Goal: Book appointment/travel/reservation

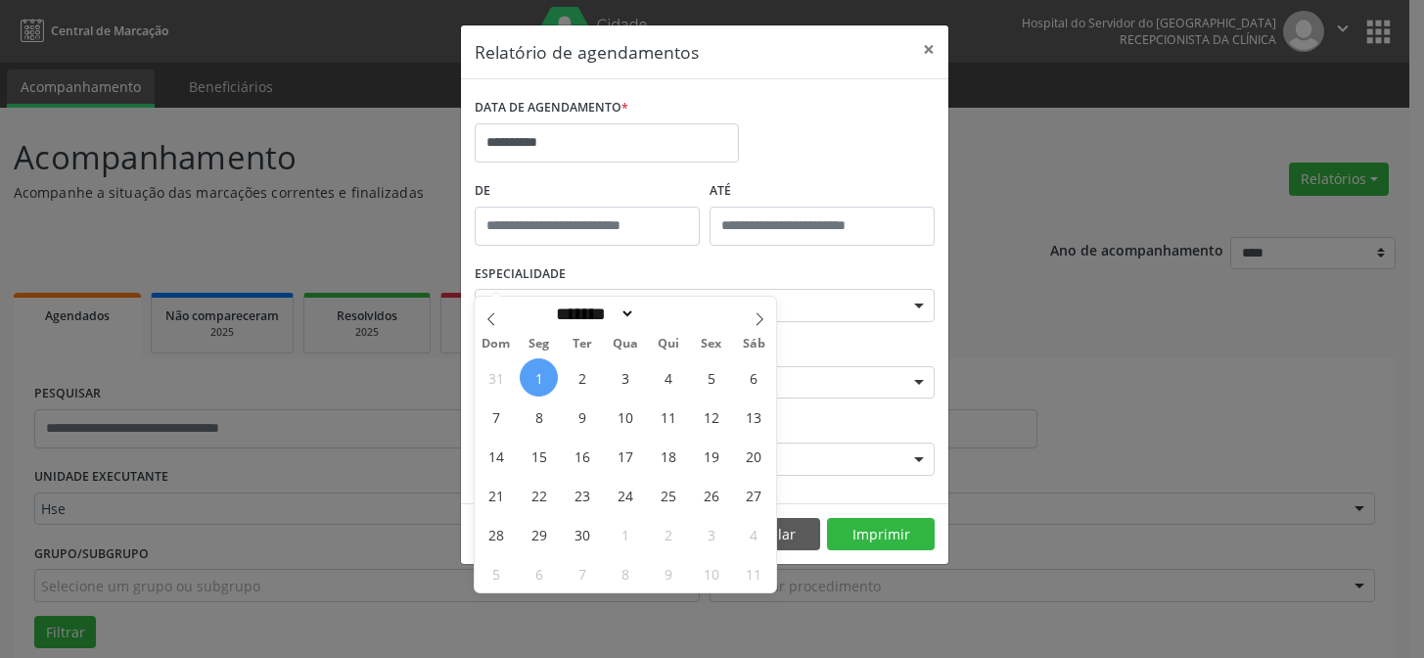
select select "*"
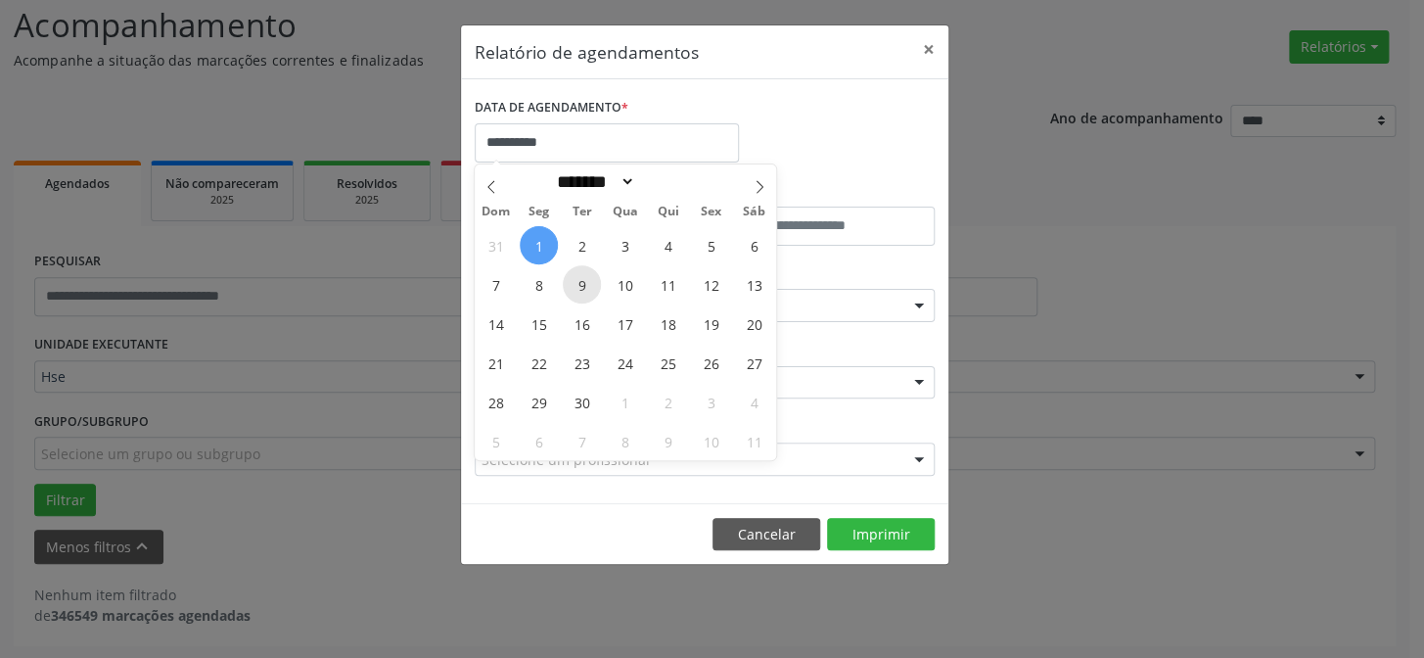
click at [578, 282] on span "9" at bounding box center [582, 284] width 38 height 38
type input "**********"
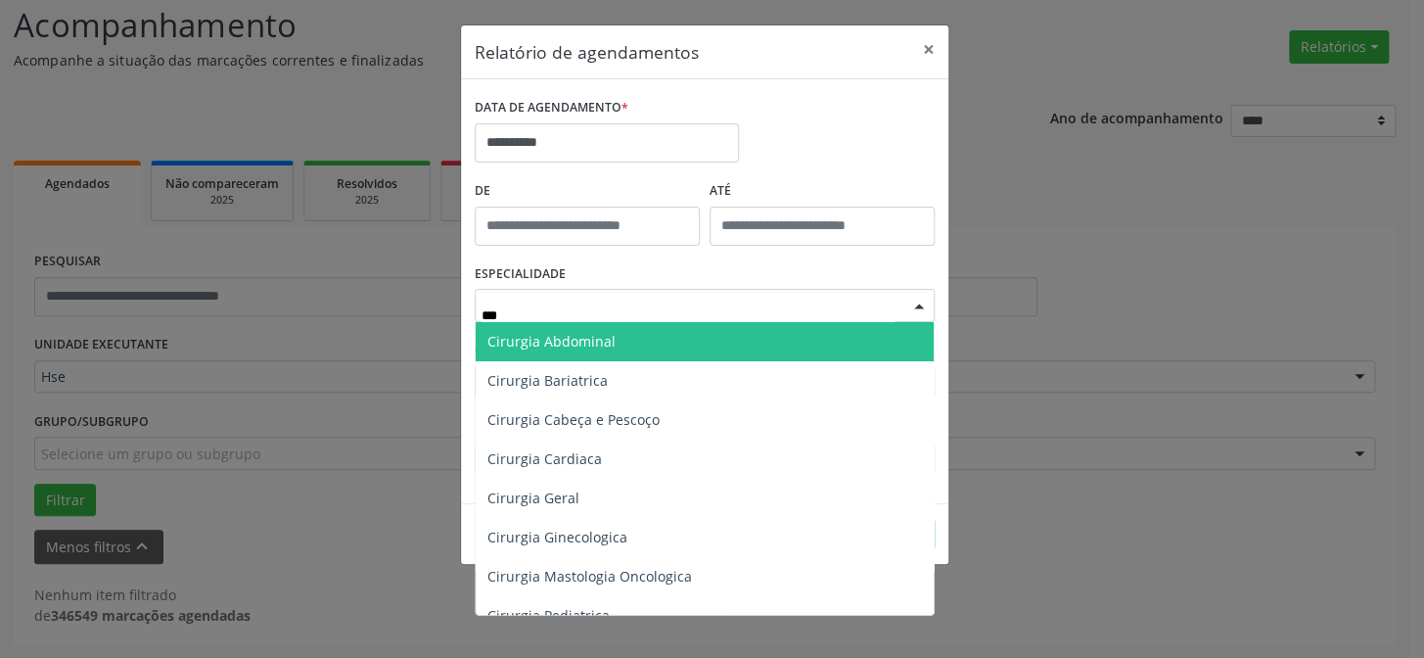
type input "****"
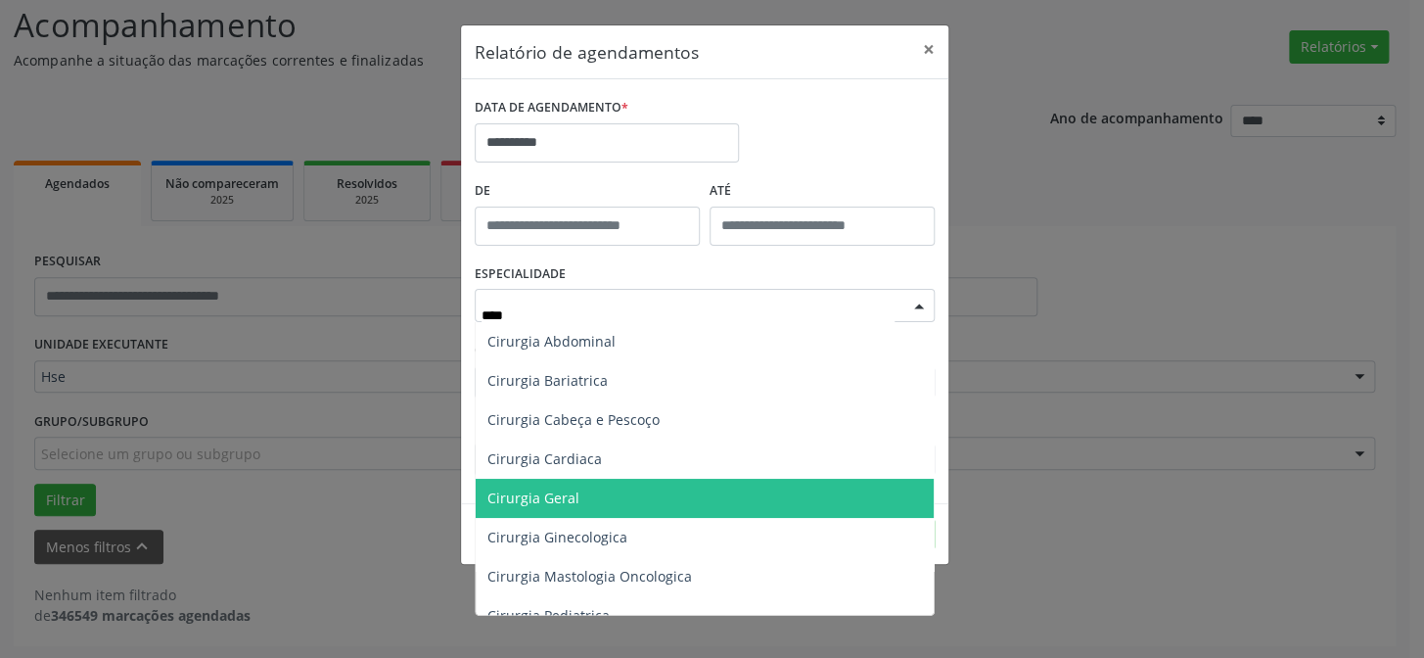
click at [645, 488] on span "Cirurgia Geral" at bounding box center [705, 498] width 458 height 39
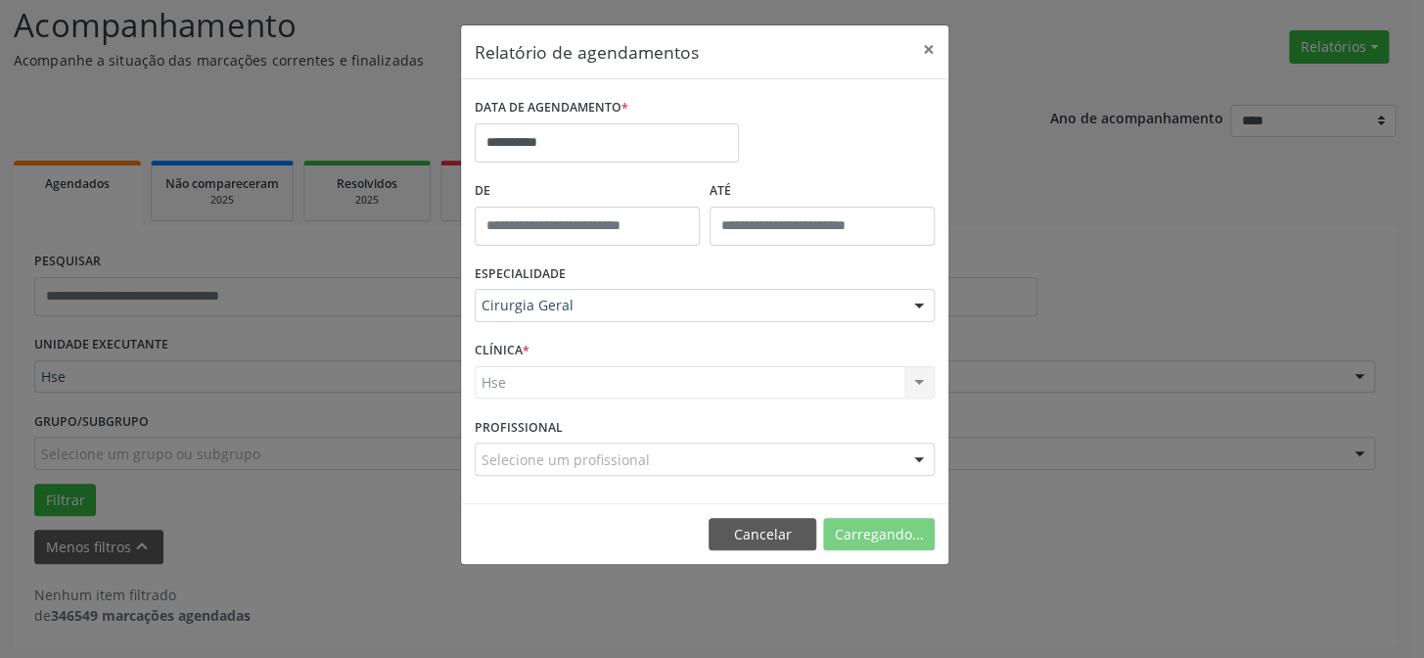
click at [816, 388] on div "Hse Hse Nenhum resultado encontrado para: " " Não há nenhuma opção para ser exi…" at bounding box center [705, 382] width 460 height 33
drag, startPoint x: 810, startPoint y: 386, endPoint x: 822, endPoint y: 401, distance: 20.2
click at [822, 407] on div "CLÍNICA * Hse Hse Nenhum resultado encontrado para: " " Não há nenhuma opção pa…" at bounding box center [705, 374] width 470 height 76
click at [815, 392] on div "Hse Hse Nenhum resultado encontrado para: " " Não há nenhuma opção para ser exi…" at bounding box center [705, 382] width 460 height 33
click at [816, 381] on div "Hse Hse Nenhum resultado encontrado para: " " Não há nenhuma opção para ser exi…" at bounding box center [705, 382] width 460 height 33
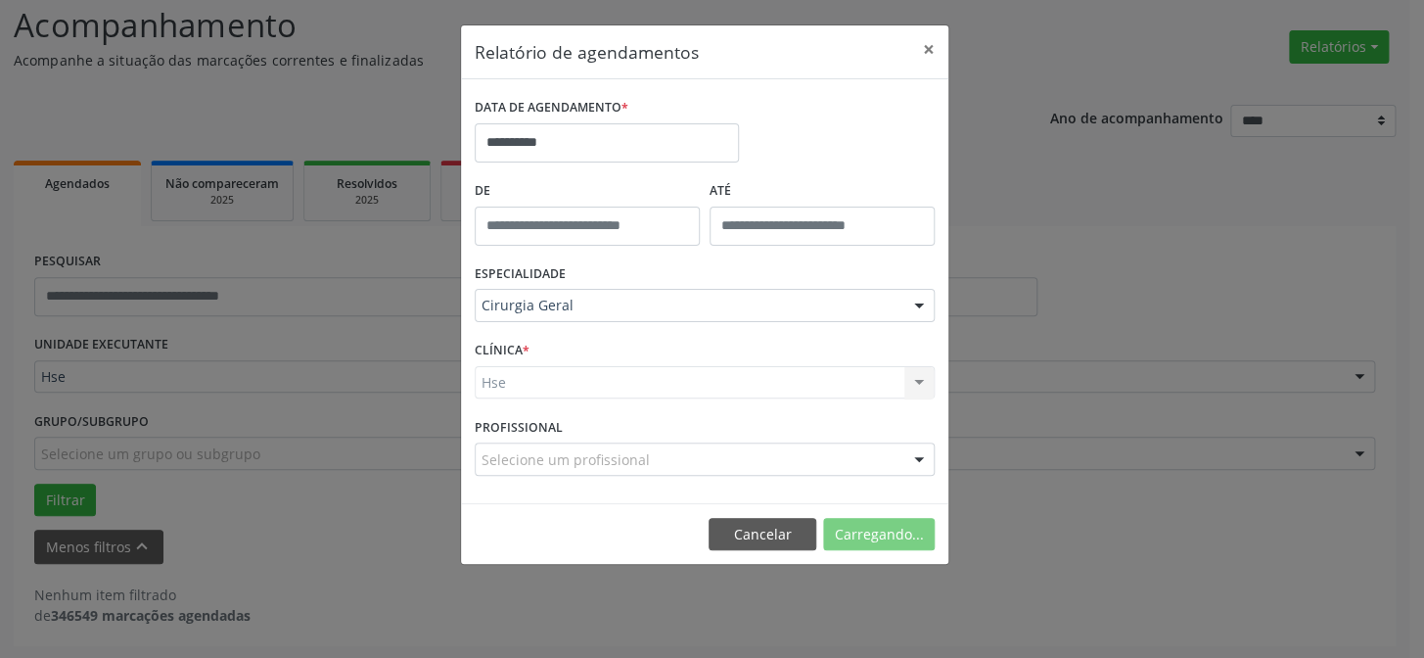
click at [817, 379] on div "Hse Hse Nenhum resultado encontrado para: " " Não há nenhuma opção para ser exi…" at bounding box center [705, 382] width 460 height 33
click at [760, 371] on div "Hse" at bounding box center [705, 382] width 460 height 33
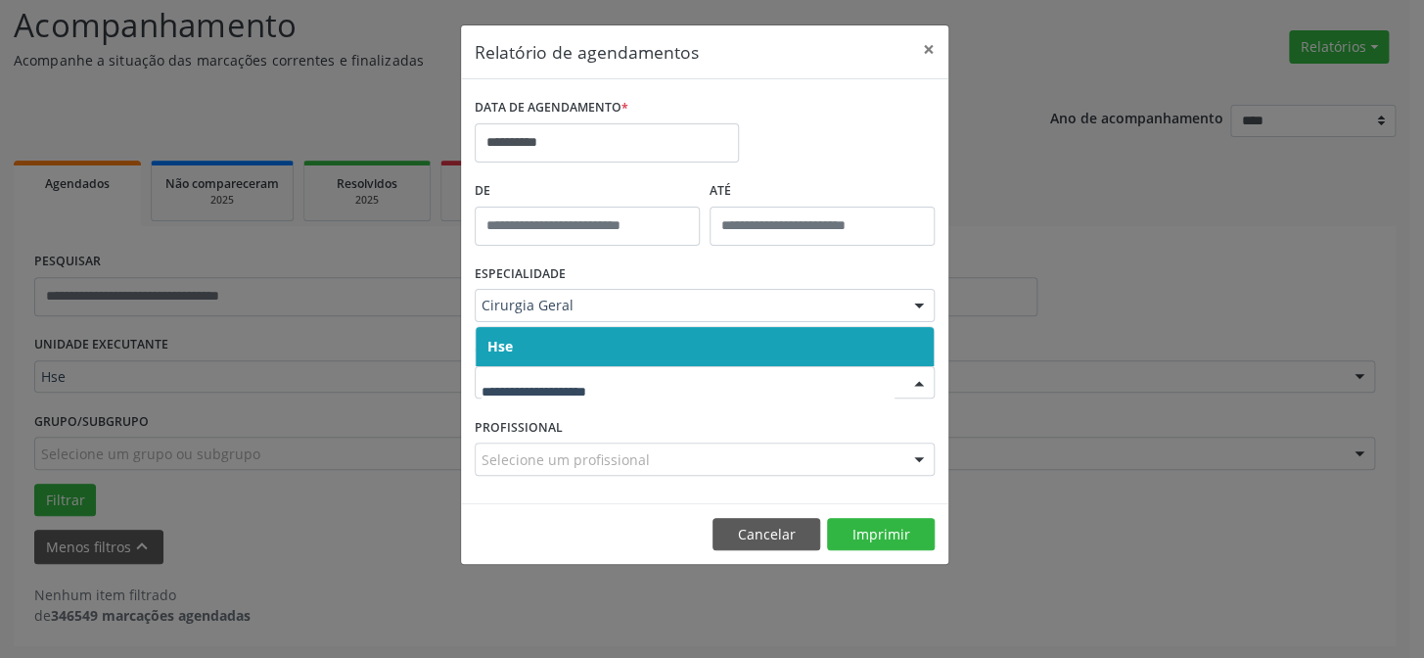
drag, startPoint x: 751, startPoint y: 337, endPoint x: 749, endPoint y: 348, distance: 10.9
click at [752, 338] on span "Hse" at bounding box center [705, 346] width 458 height 39
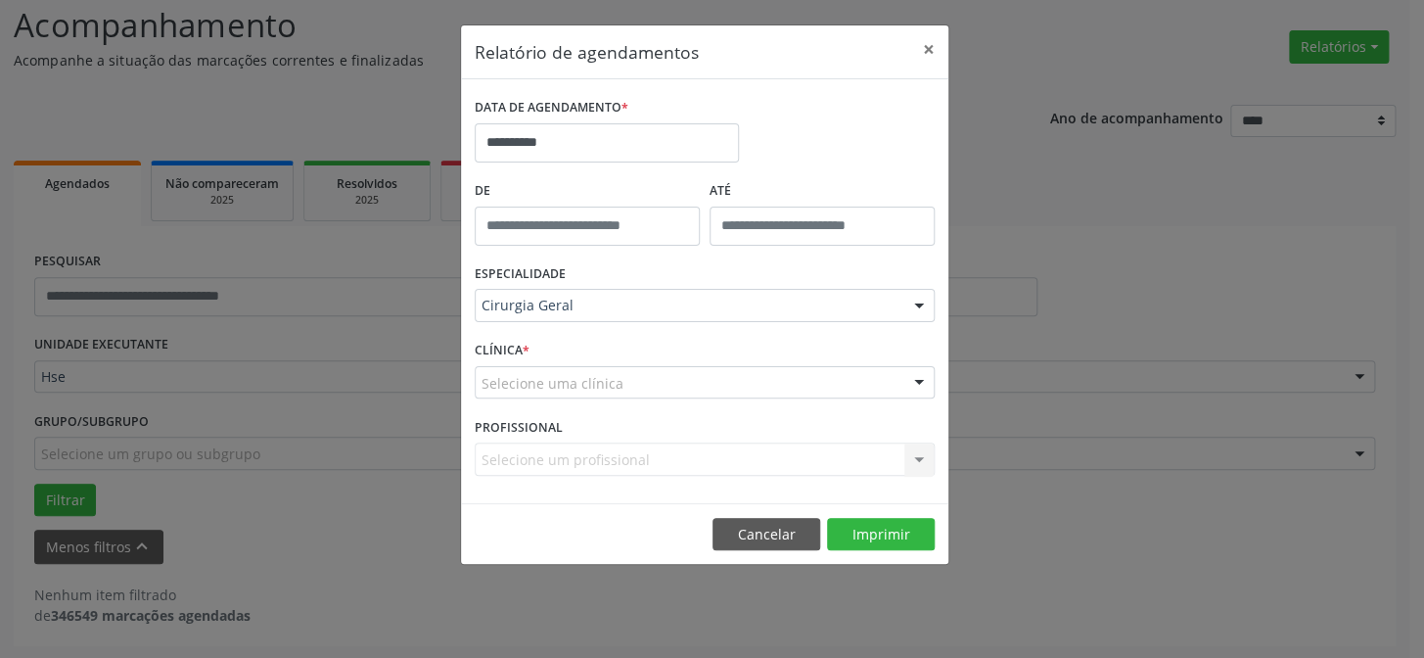
click at [734, 381] on div "Selecione uma clínica" at bounding box center [705, 382] width 460 height 33
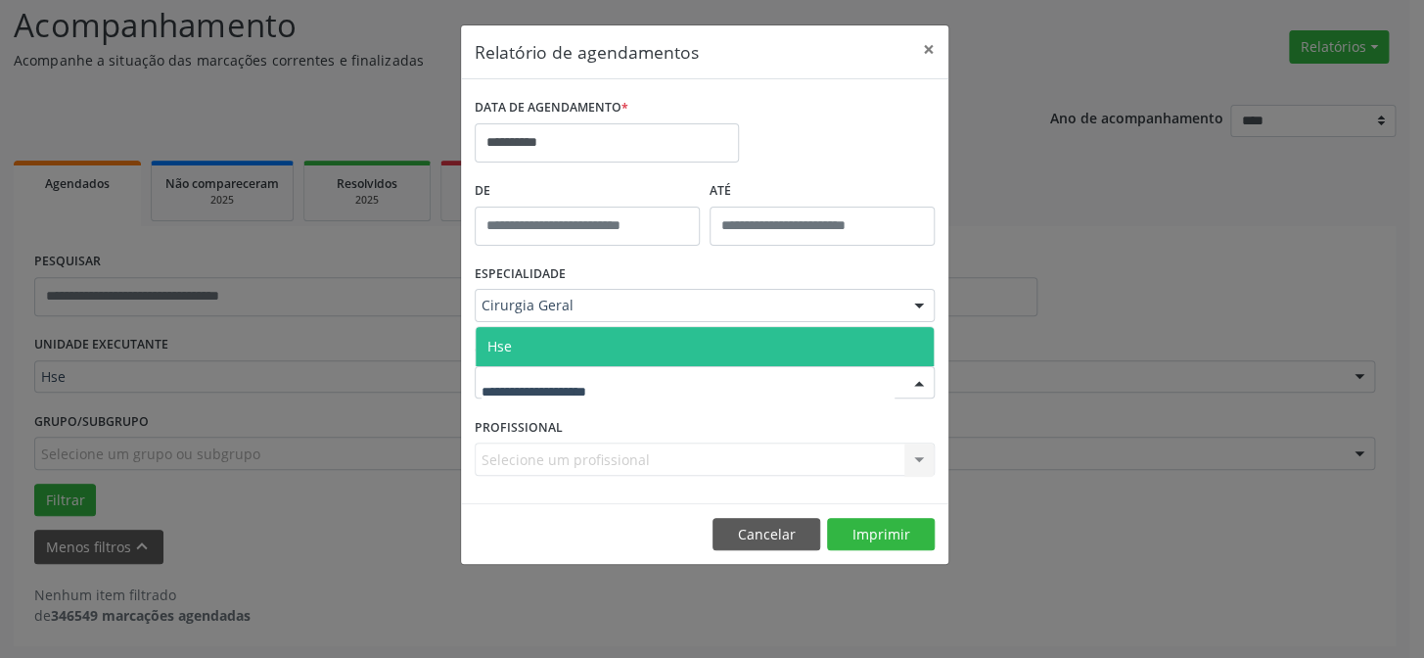
click at [729, 352] on span "Hse" at bounding box center [705, 346] width 458 height 39
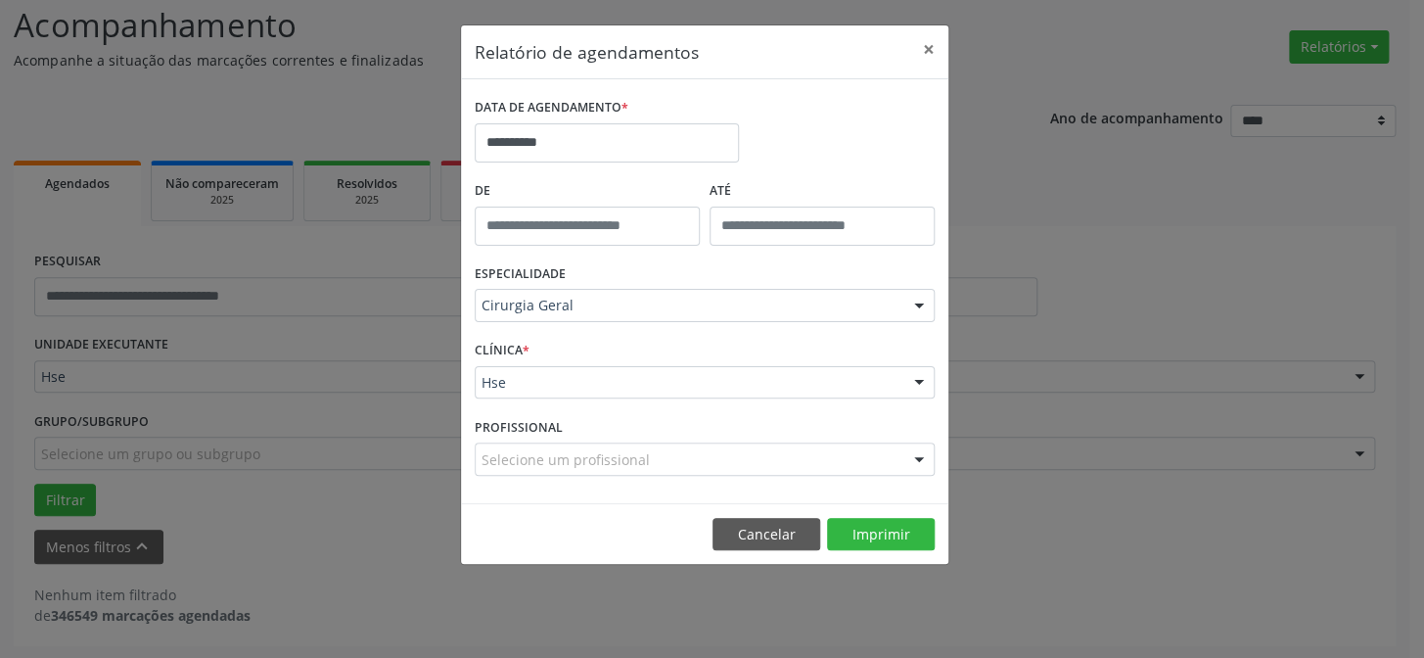
click at [747, 458] on div "Selecione um profissional" at bounding box center [705, 459] width 460 height 33
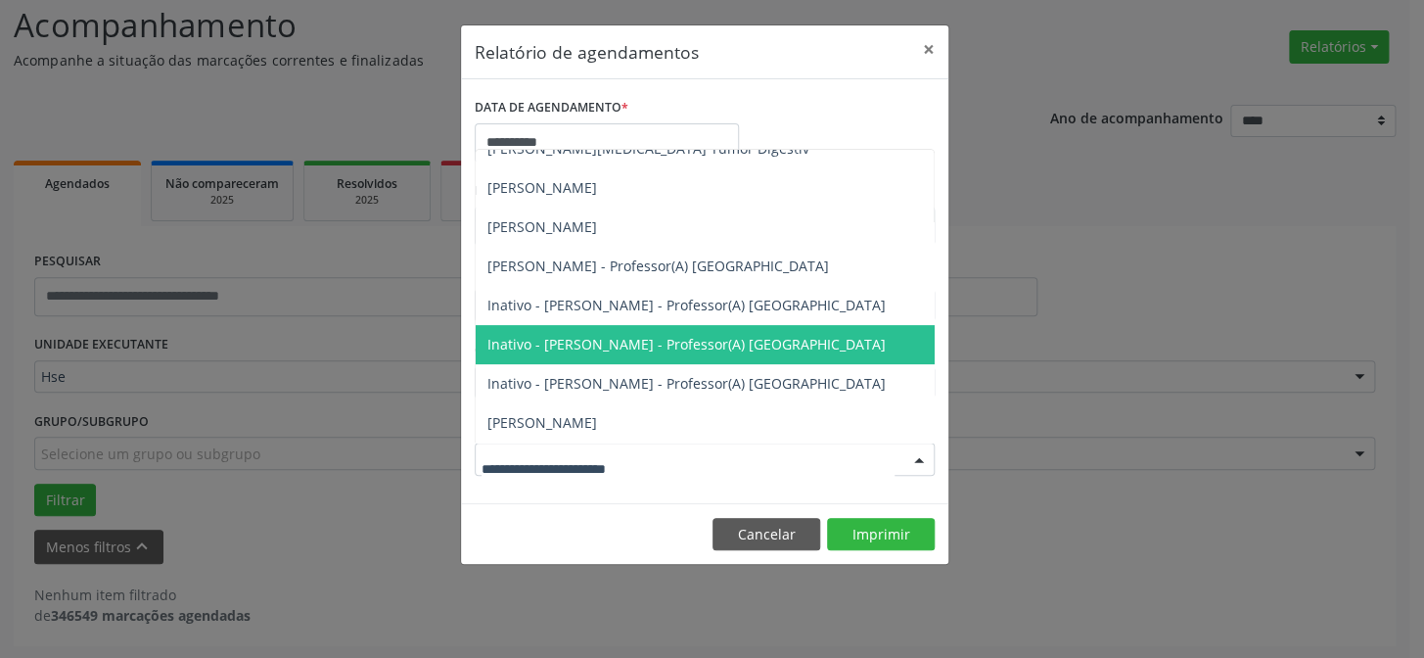
scroll to position [266, 0]
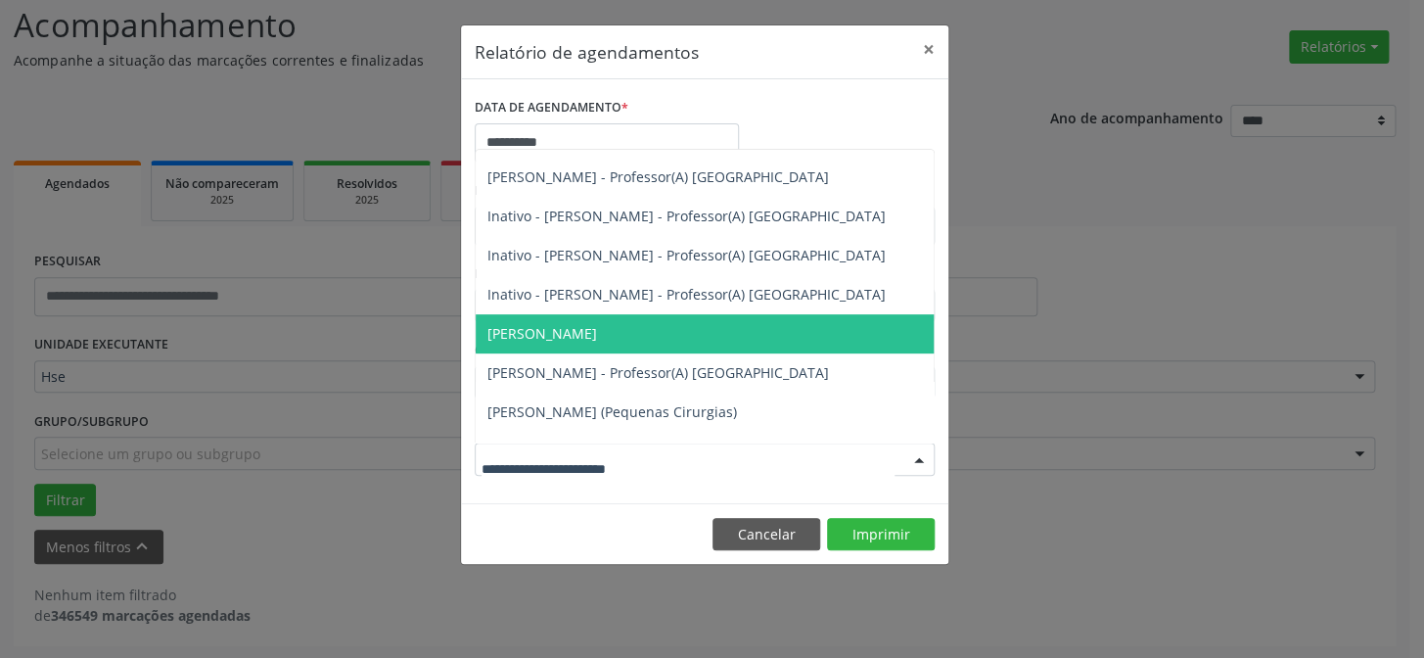
click at [733, 329] on span "[PERSON_NAME]" at bounding box center [715, 333] width 479 height 39
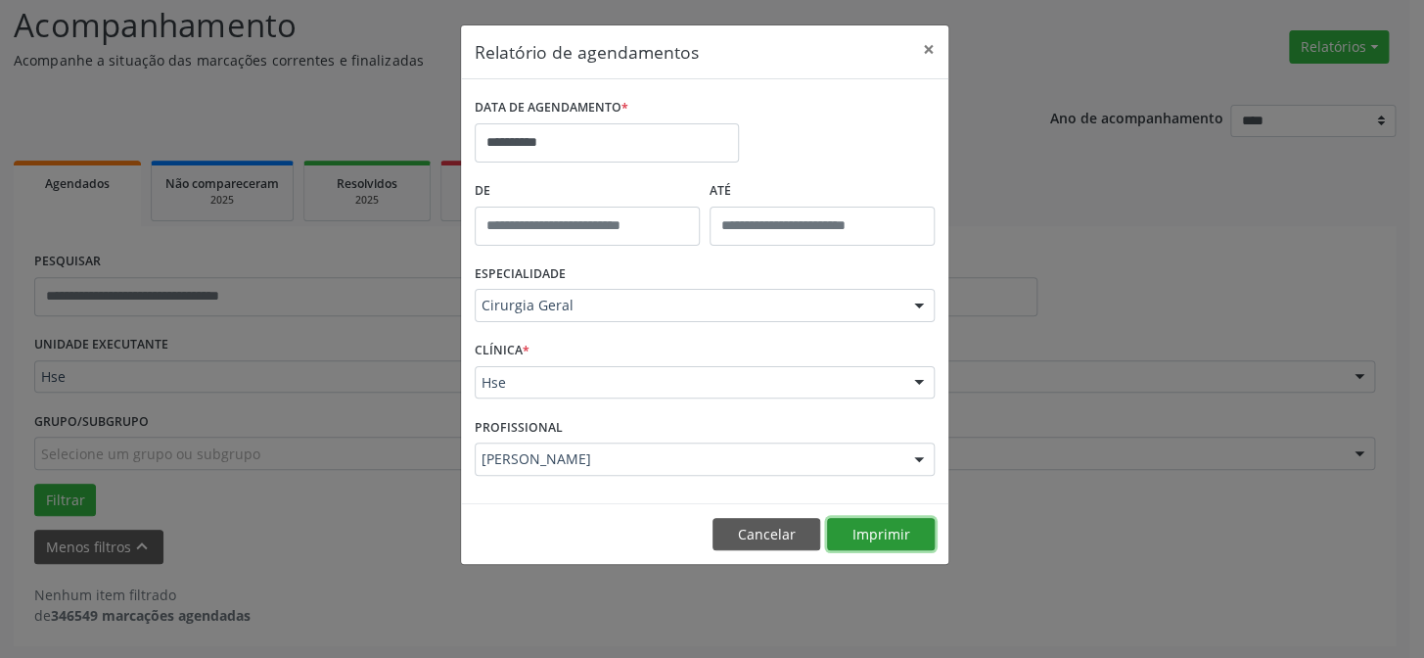
click at [865, 536] on button "Imprimir" at bounding box center [881, 534] width 108 height 33
click at [565, 128] on input "**********" at bounding box center [607, 142] width 264 height 39
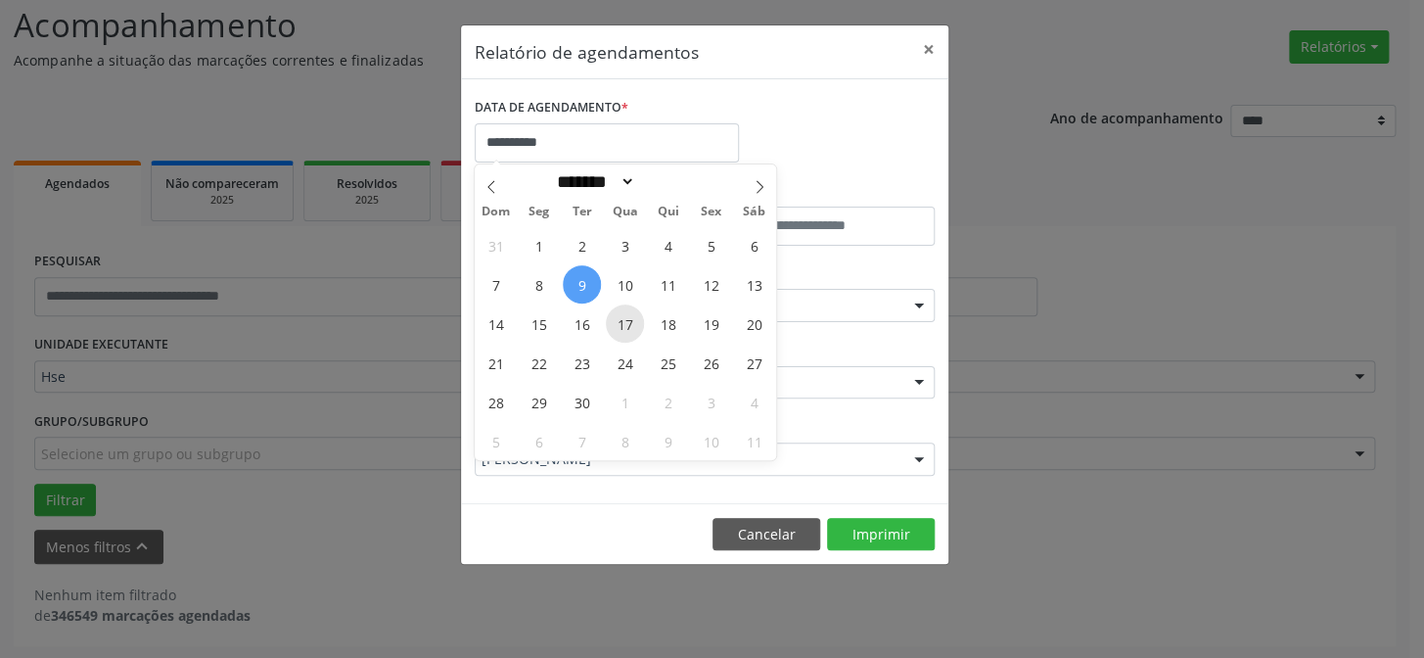
click at [626, 316] on span "17" at bounding box center [625, 323] width 38 height 38
type input "**********"
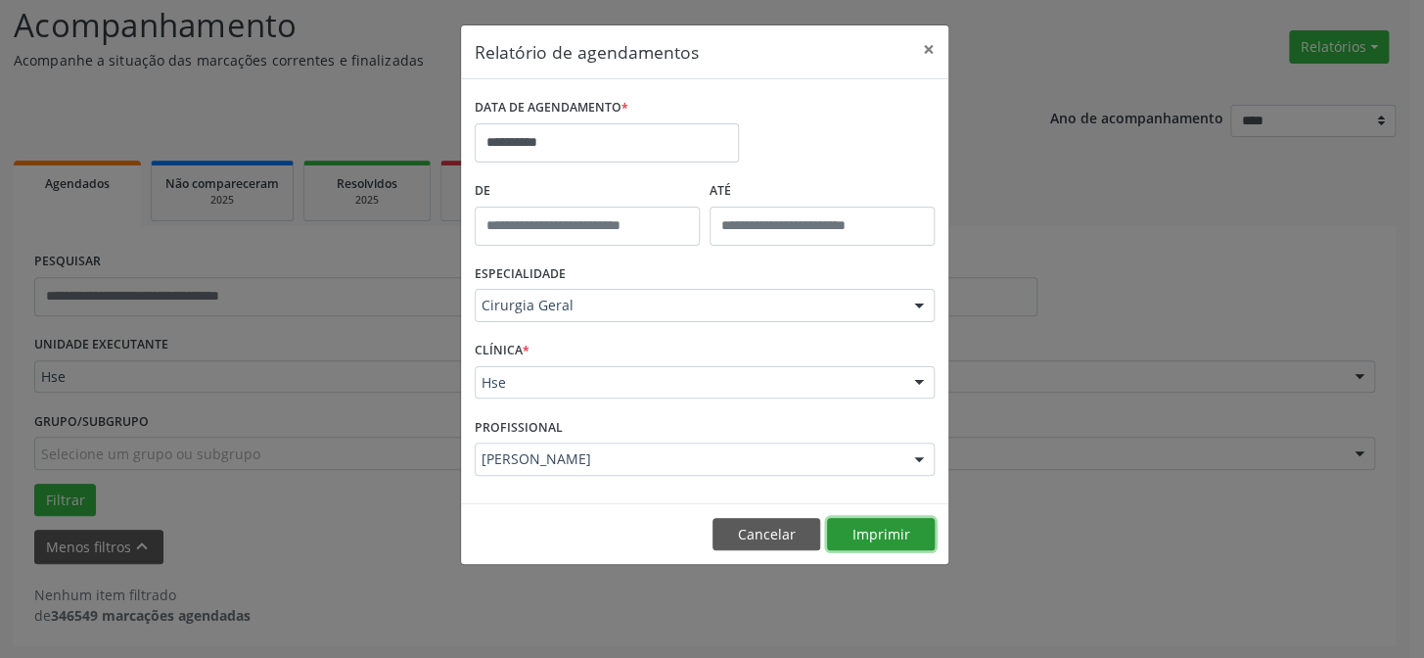
click at [858, 531] on button "Imprimir" at bounding box center [881, 534] width 108 height 33
